Goal: Task Accomplishment & Management: Manage account settings

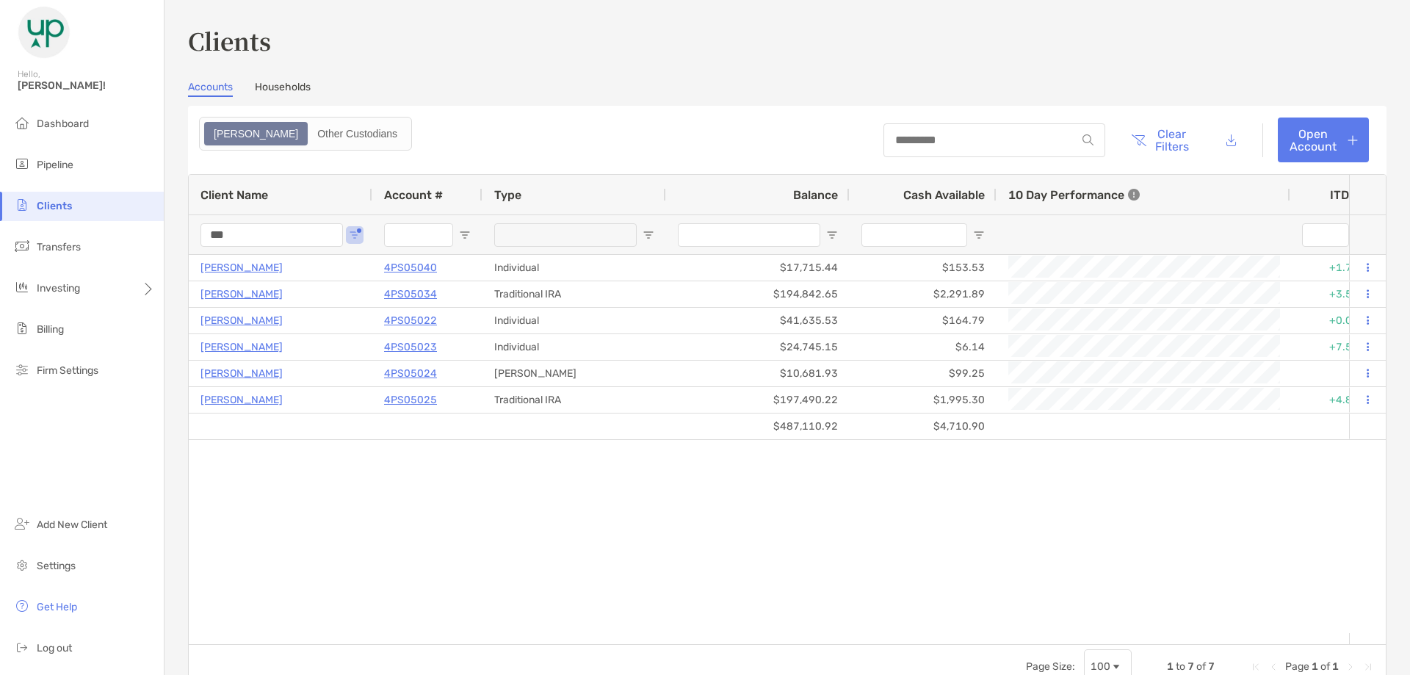
click at [244, 231] on input "***" at bounding box center [271, 234] width 142 height 23
click at [244, 232] on input "***" at bounding box center [271, 234] width 142 height 23
type input "*"
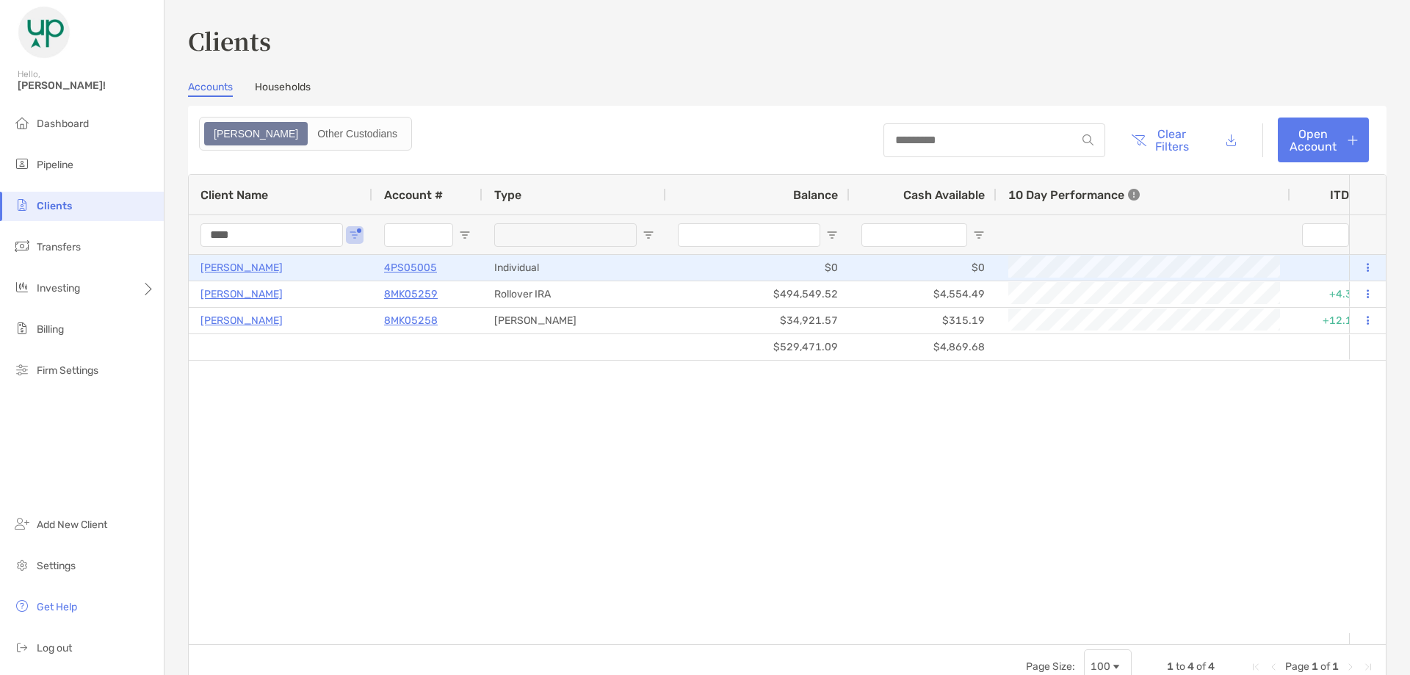
type input "****"
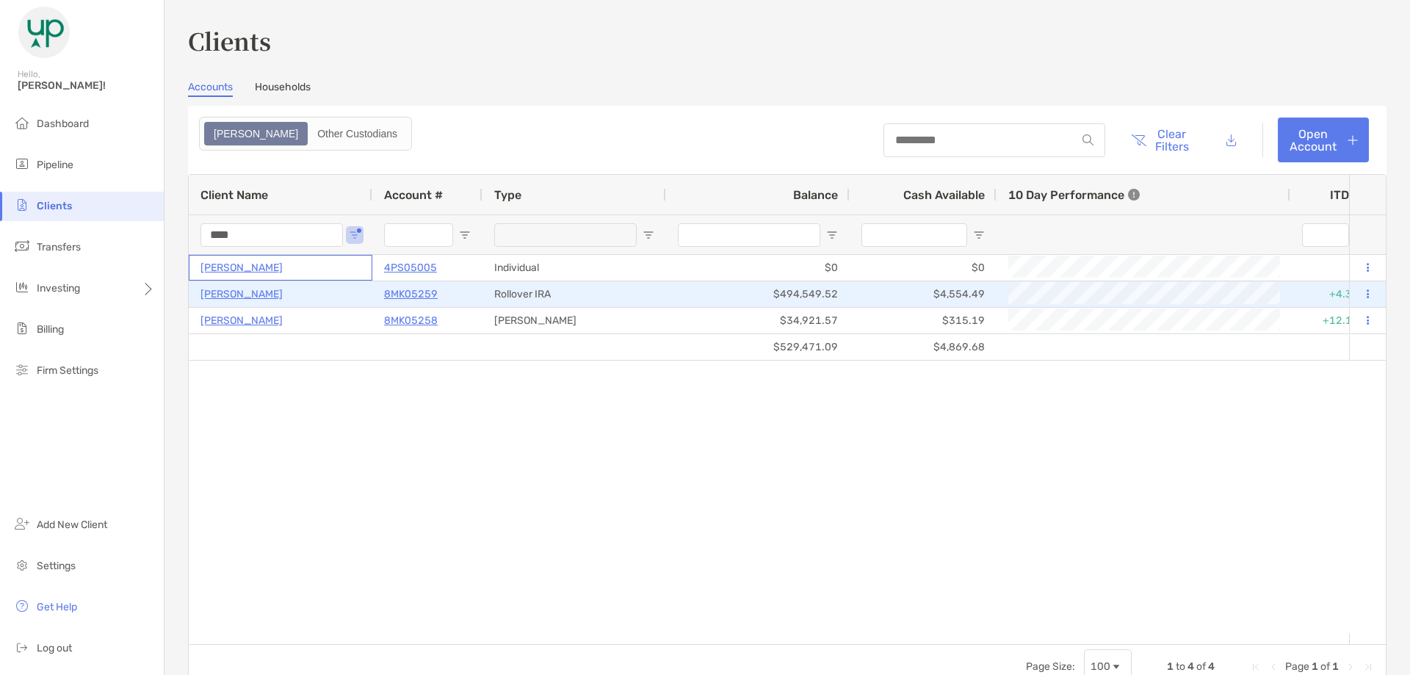
drag, startPoint x: 192, startPoint y: 260, endPoint x: 284, endPoint y: 288, distance: 96.6
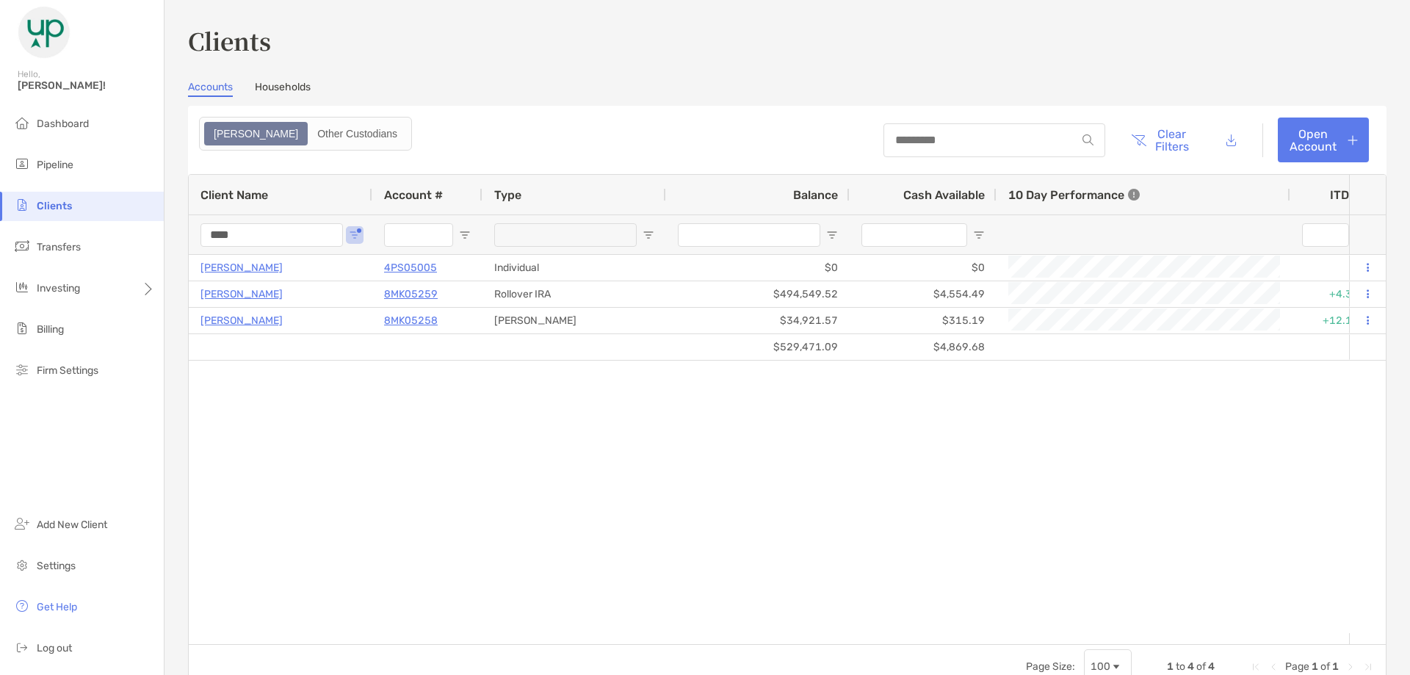
click at [543, 417] on div "[PERSON_NAME] 4PS05005 Individual $0 $0 0% 0% Closing Submitted Disabled [PERSO…" at bounding box center [769, 444] width 1160 height 378
click at [534, 476] on div "[PERSON_NAME] 4PS05005 Individual $0 $0 0% 0% Closing Submitted Disabled [PERSO…" at bounding box center [769, 444] width 1160 height 378
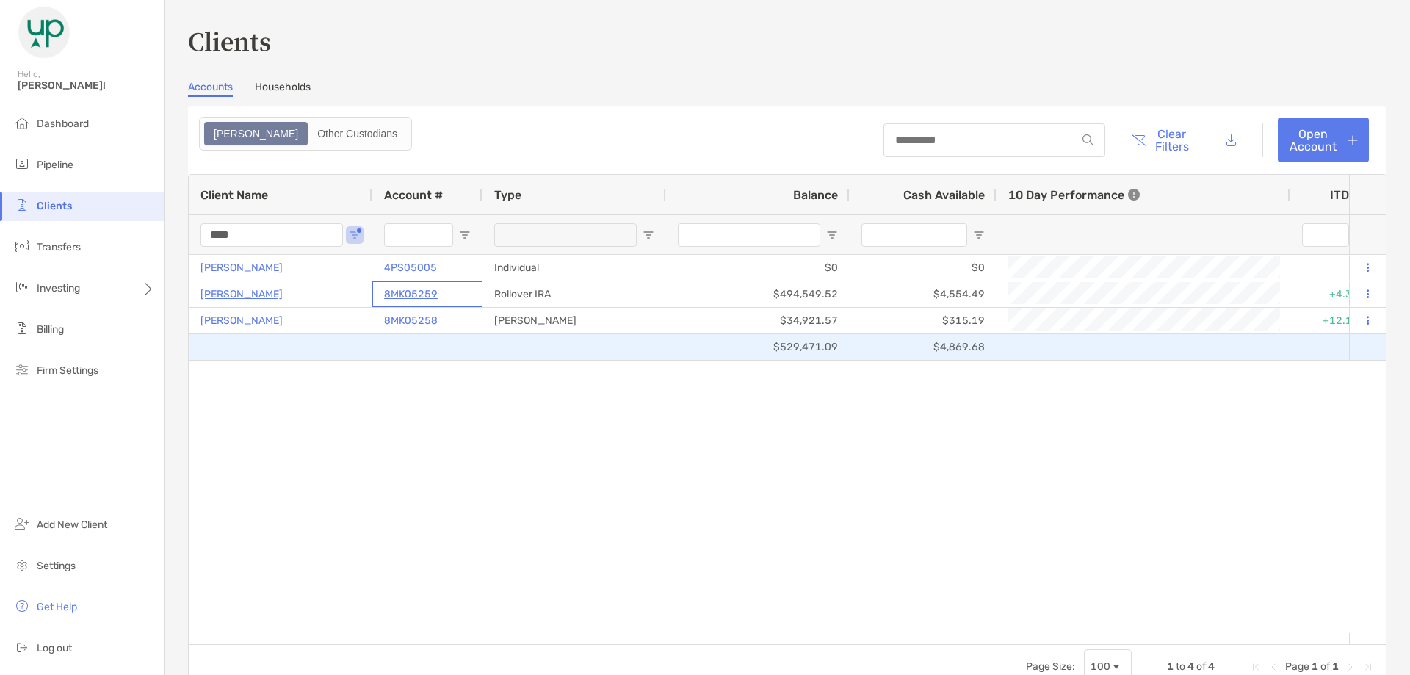
drag, startPoint x: 474, startPoint y: 289, endPoint x: 472, endPoint y: 342, distance: 52.9
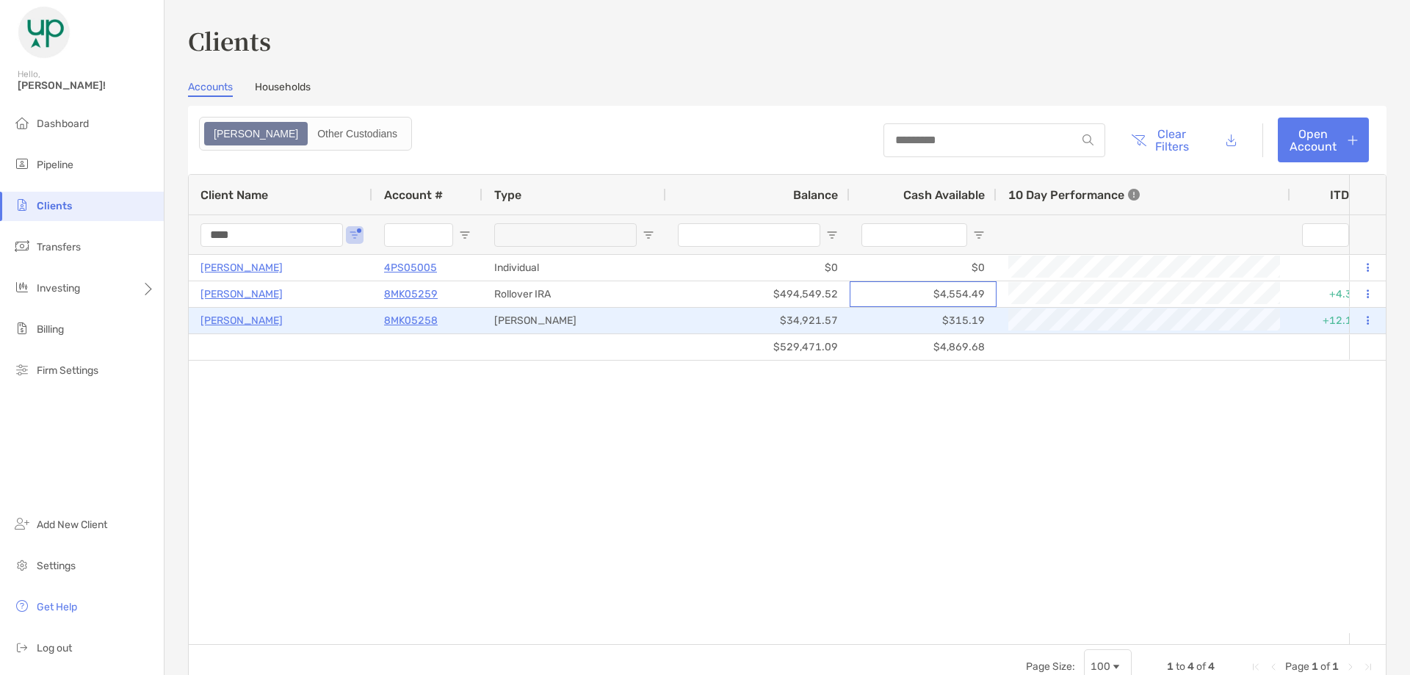
drag, startPoint x: 858, startPoint y: 287, endPoint x: 871, endPoint y: 324, distance: 38.8
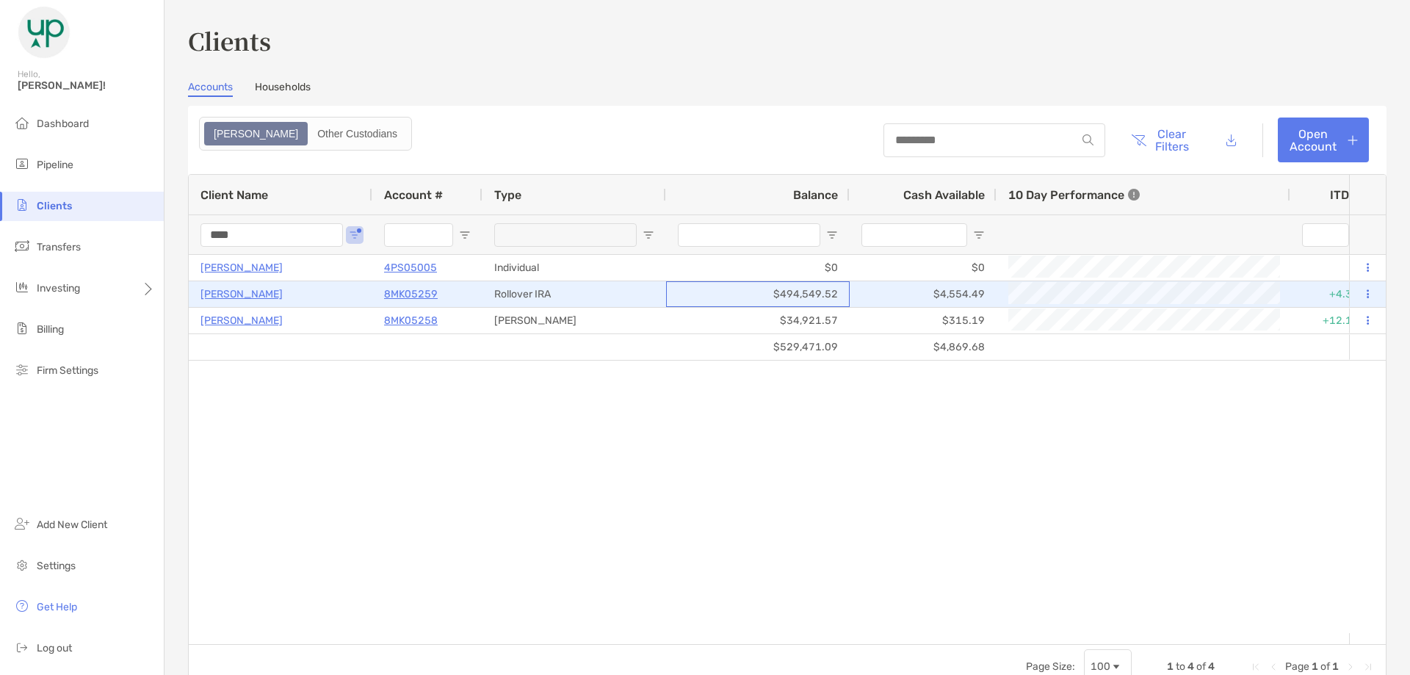
drag, startPoint x: 838, startPoint y: 291, endPoint x: 765, endPoint y: 283, distance: 73.1
click at [765, 283] on div "$494,549.52" at bounding box center [758, 294] width 184 height 26
click at [415, 296] on p "8MK05259" at bounding box center [411, 294] width 54 height 18
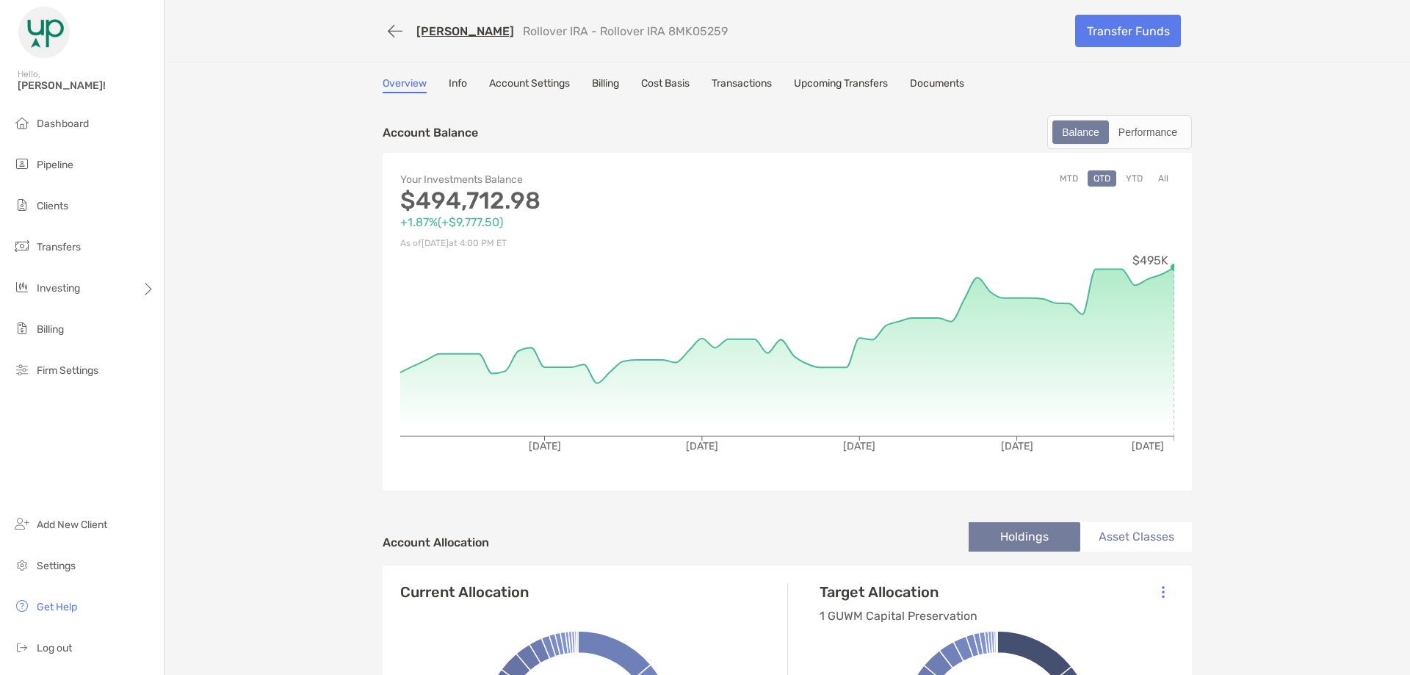
click at [528, 84] on link "Account Settings" at bounding box center [529, 85] width 81 height 16
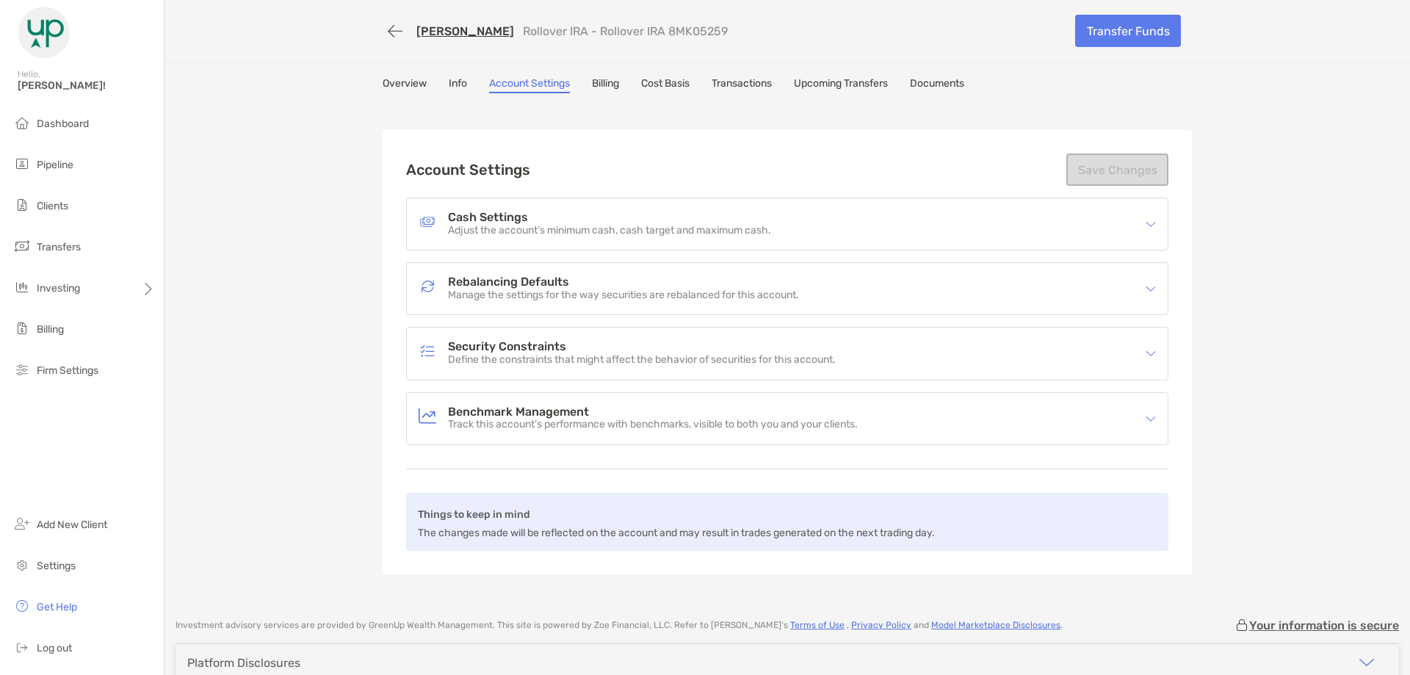
click at [457, 80] on link "Info" at bounding box center [458, 85] width 18 height 16
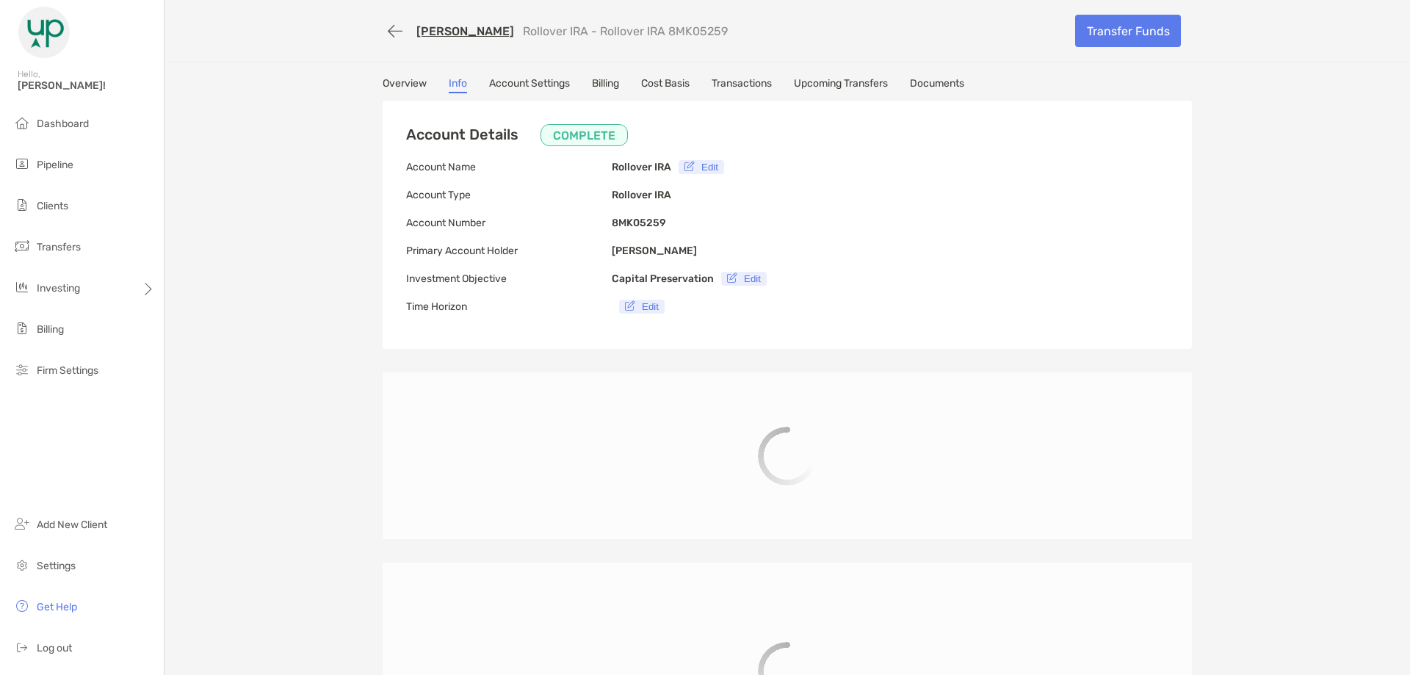
type input "**********"
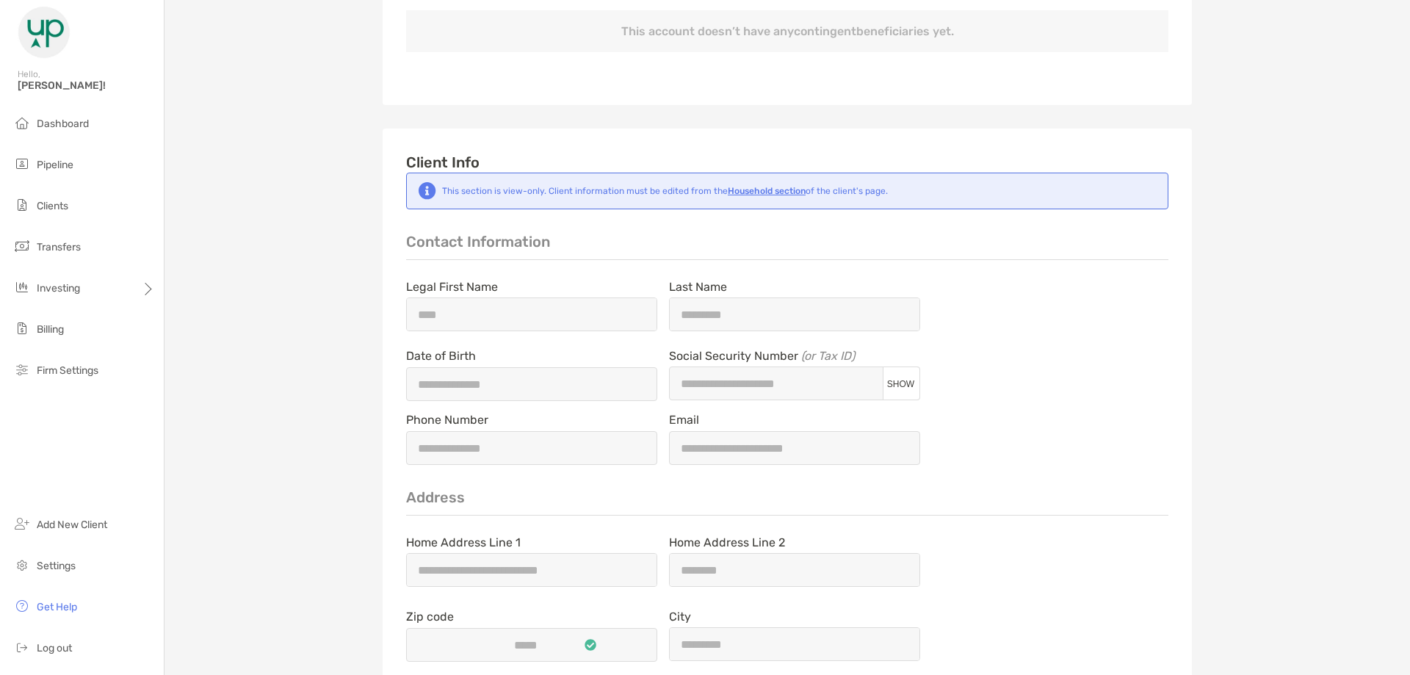
scroll to position [954, 0]
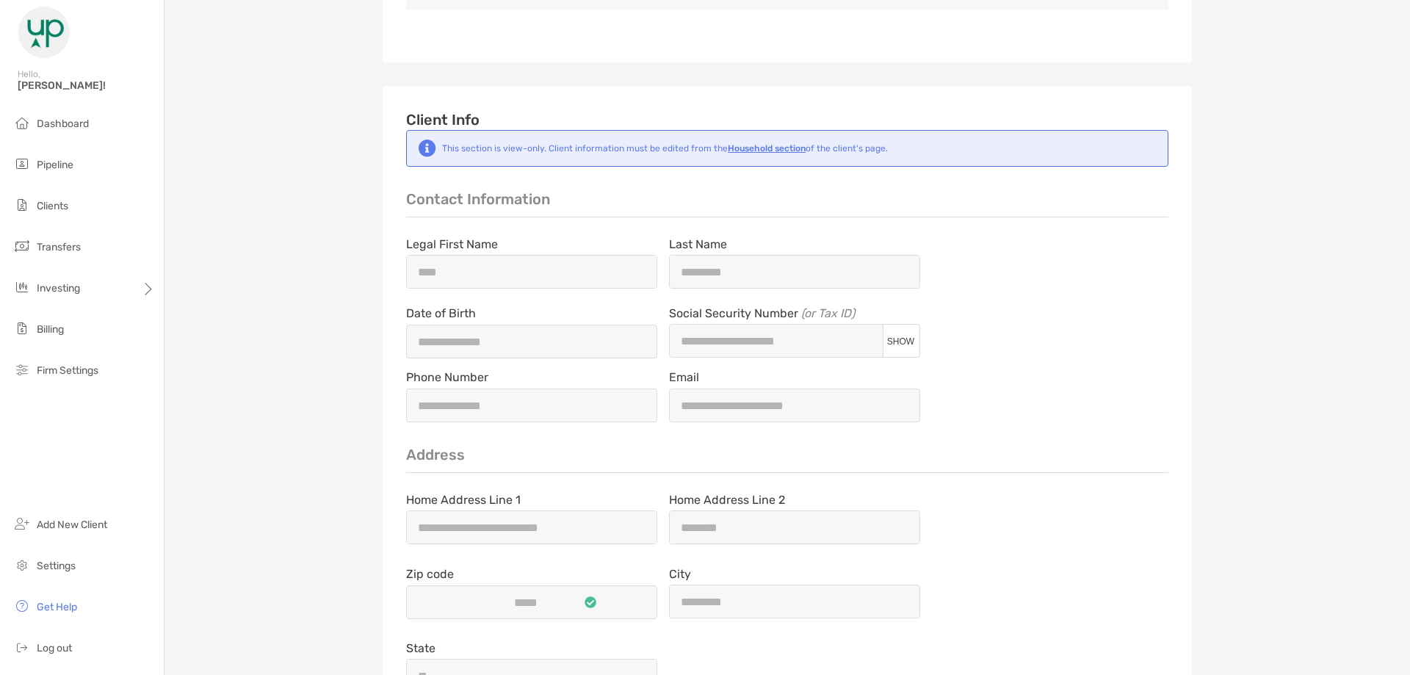
click at [887, 338] on span "SHOW" at bounding box center [900, 341] width 27 height 10
type input "**********"
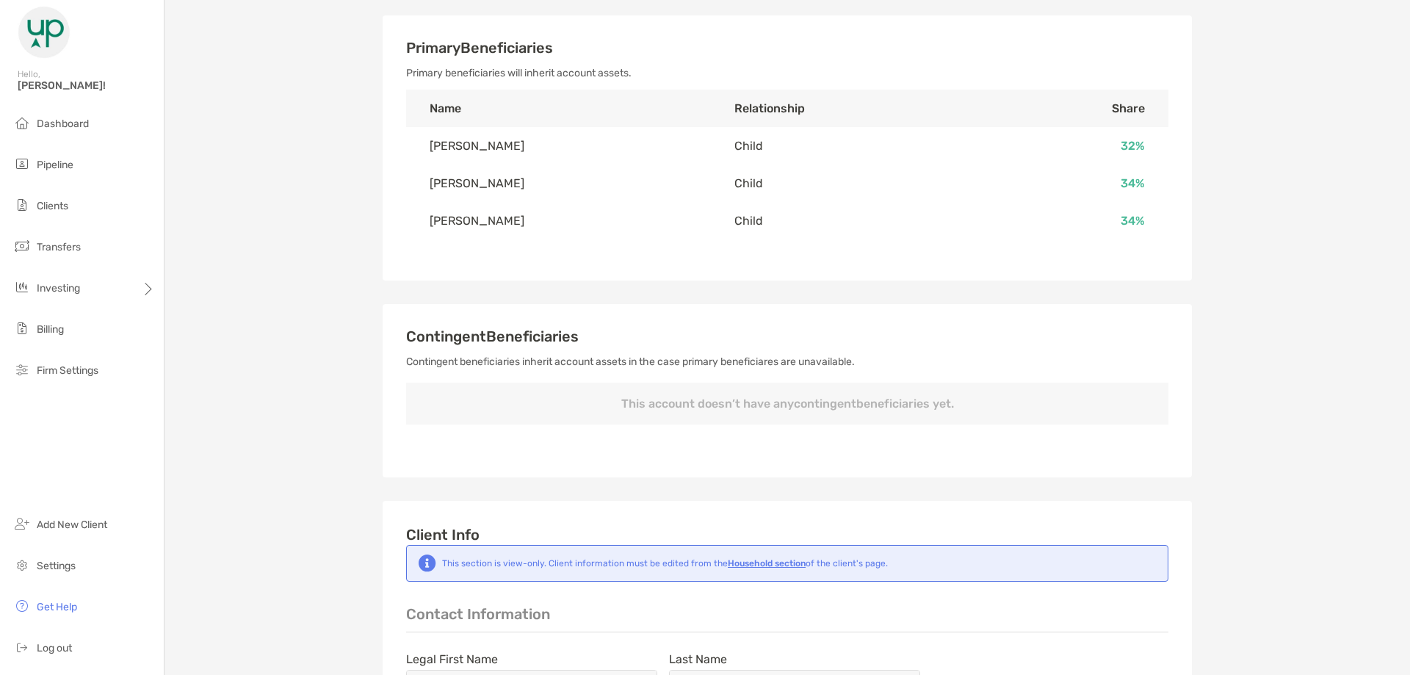
scroll to position [367, 0]
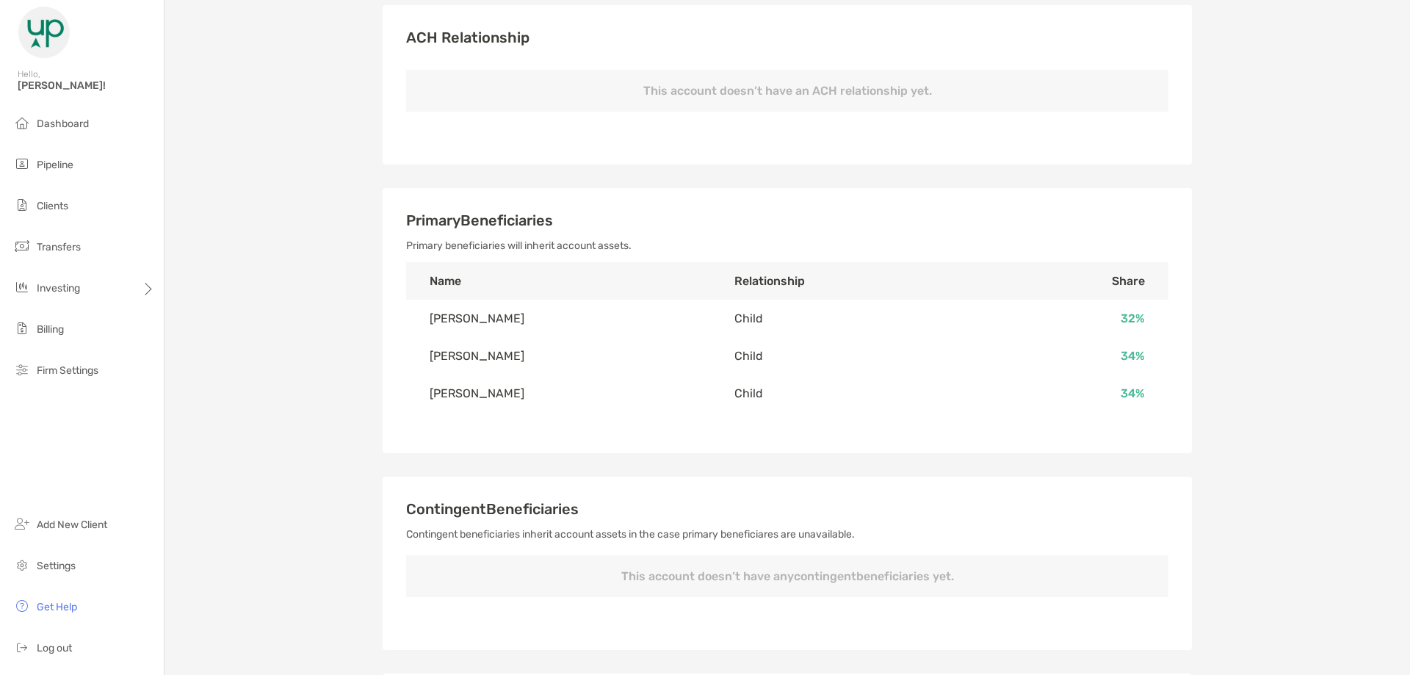
click at [454, 319] on td "Andrew Stowasser" at bounding box center [558, 318] width 305 height 37
click at [518, 329] on td "Andrew Stowasser" at bounding box center [558, 318] width 305 height 37
click at [525, 321] on td "Andrew Stowasser" at bounding box center [558, 318] width 305 height 37
drag, startPoint x: 529, startPoint y: 316, endPoint x: 426, endPoint y: 320, distance: 102.9
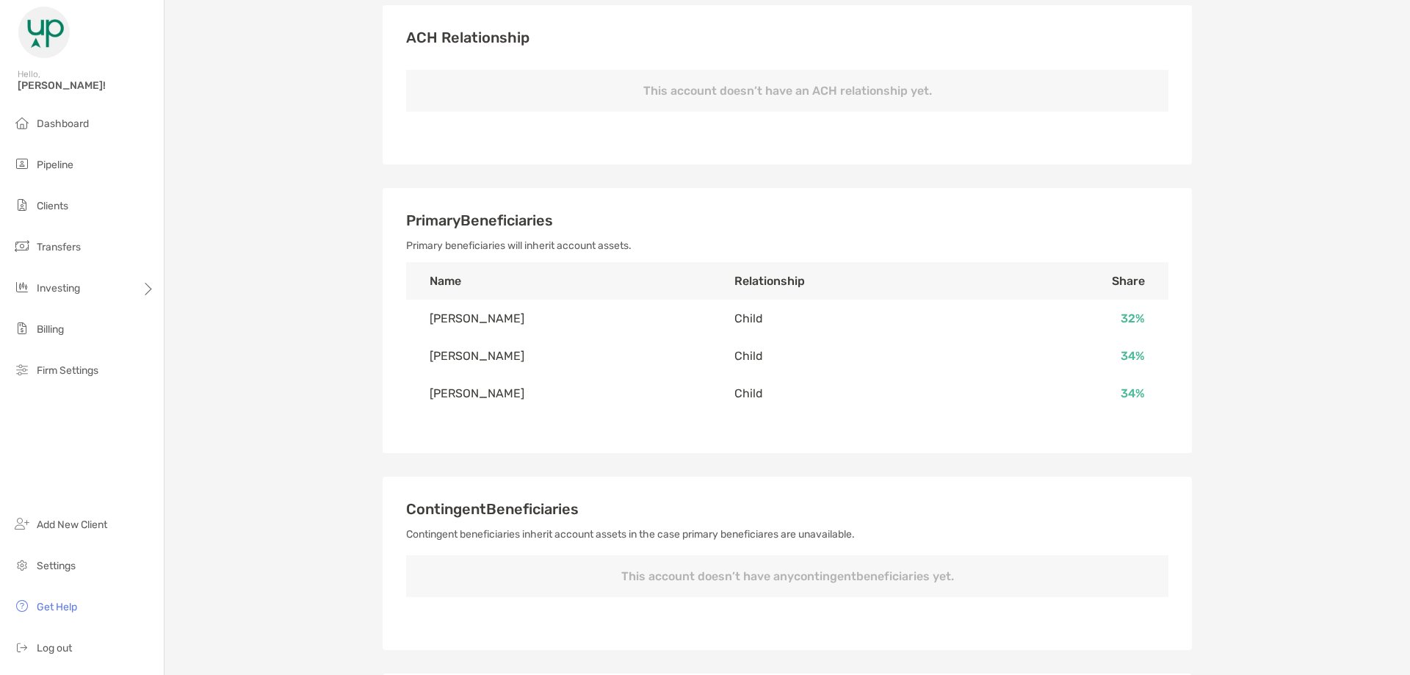
click at [426, 320] on td "Andrew Stowasser" at bounding box center [558, 318] width 305 height 37
copy td "Andrew Stowasser"
click at [475, 356] on td "Kimberly Gibbs" at bounding box center [558, 355] width 305 height 37
click at [473, 355] on td "Kimberly Gibbs" at bounding box center [558, 355] width 305 height 37
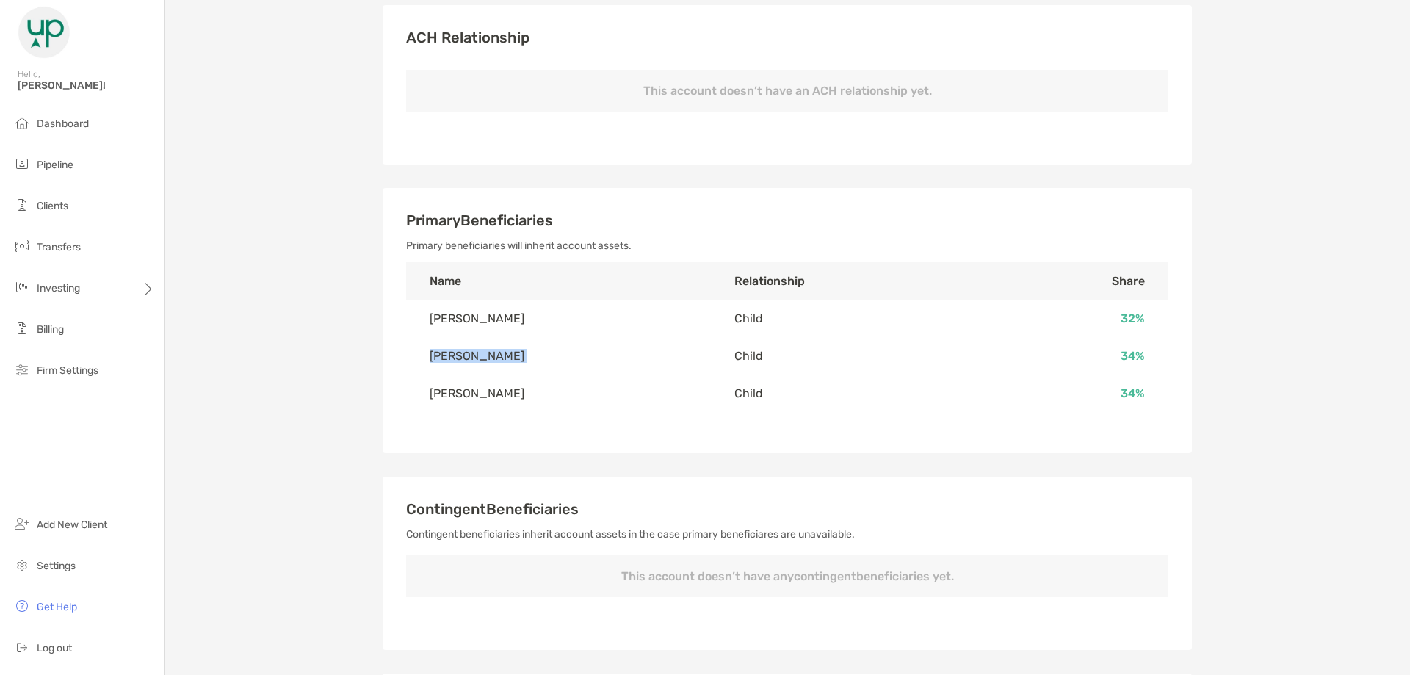
click at [473, 355] on td "Kimberly Gibbs" at bounding box center [558, 355] width 305 height 37
copy td "Kimberly Gibbs"
click at [485, 395] on td "Ryan Stowasser" at bounding box center [558, 392] width 305 height 37
click at [484, 395] on td "Ryan Stowasser" at bounding box center [558, 392] width 305 height 37
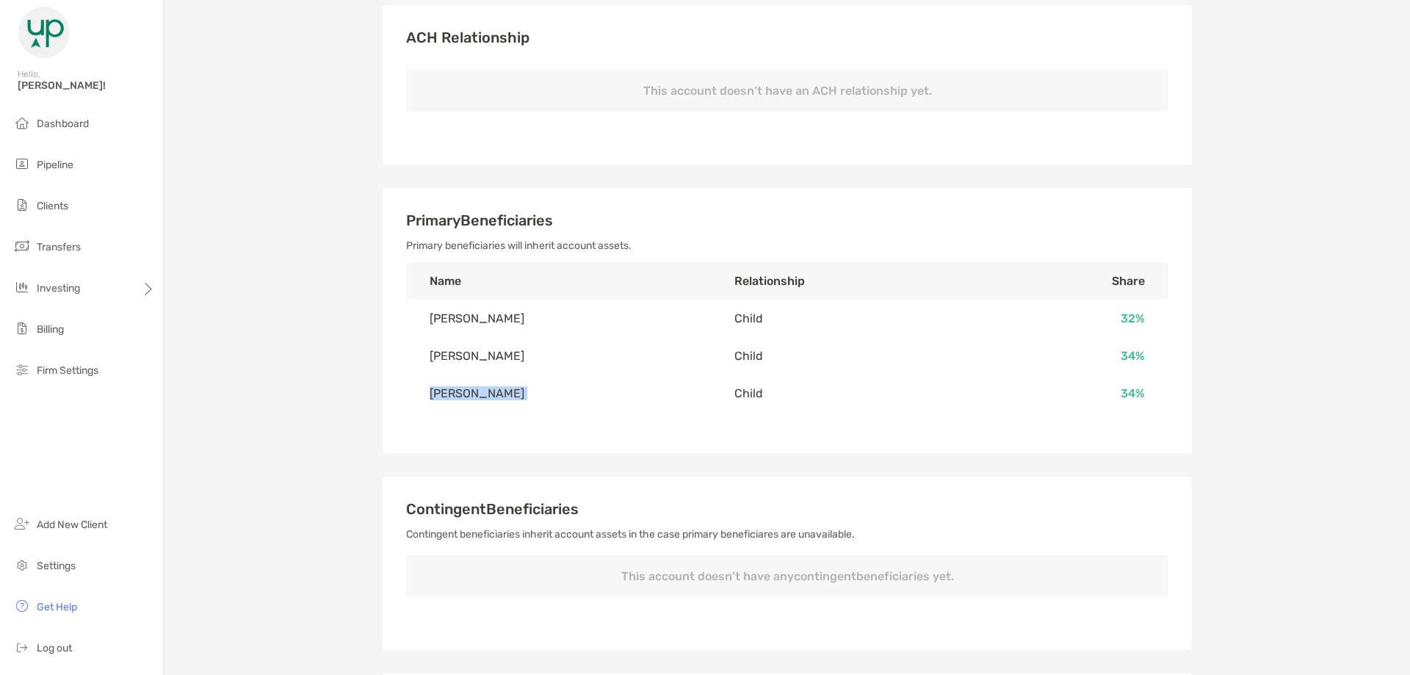
copy td "Ryan Stowasser"
